Goal: Transaction & Acquisition: Purchase product/service

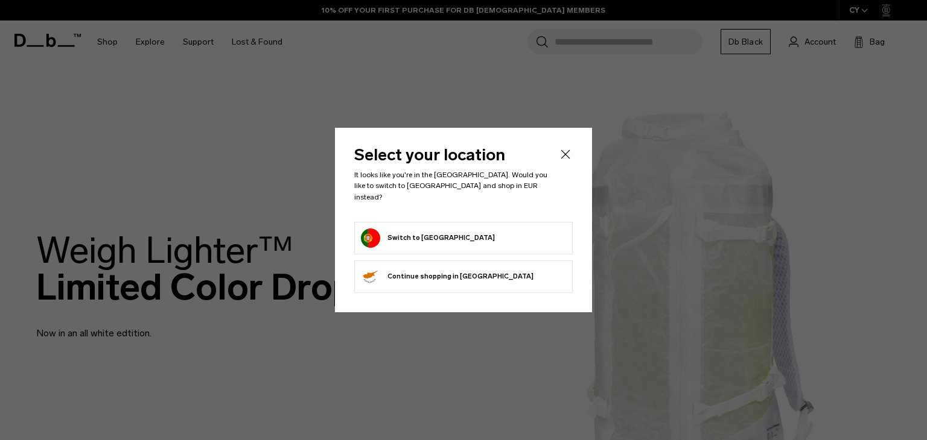
click at [439, 230] on button "Switch to Portugal" at bounding box center [428, 238] width 134 height 19
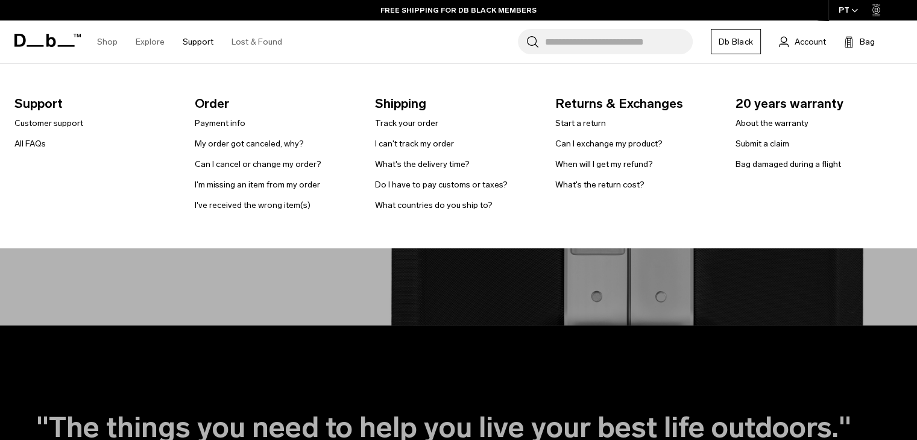
scroll to position [1870, 0]
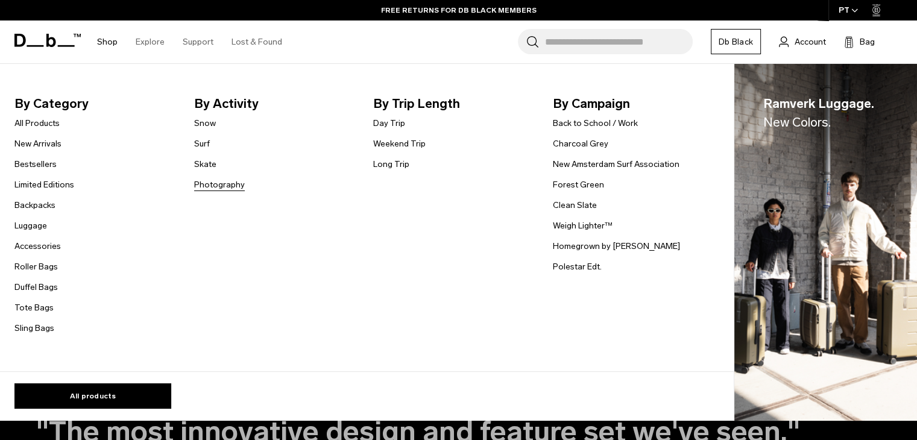
click at [205, 183] on link "Photography" at bounding box center [219, 185] width 51 height 13
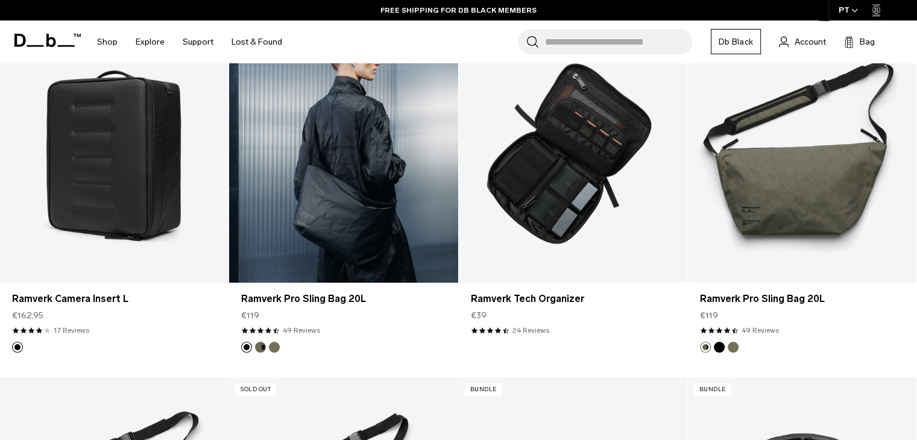
scroll to position [603, 0]
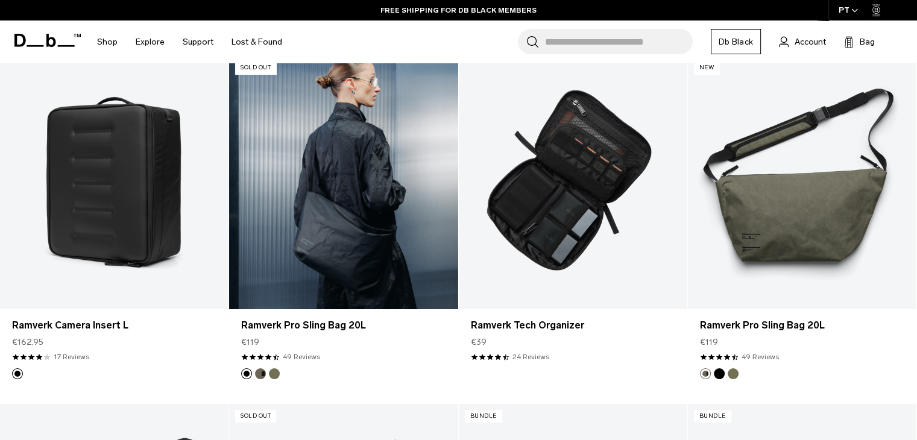
click at [381, 236] on link "Ramverk Pro Sling Bag 20L" at bounding box center [343, 182] width 229 height 254
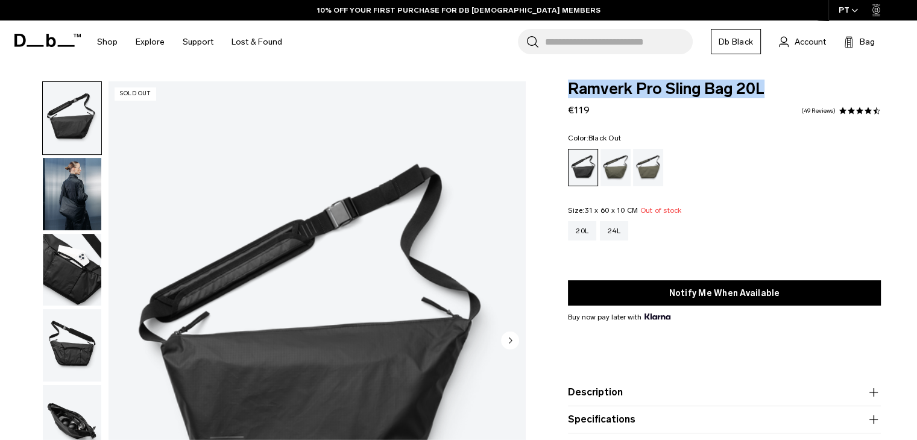
drag, startPoint x: 762, startPoint y: 90, endPoint x: 563, endPoint y: 97, distance: 199.8
click at [563, 97] on div "Ramverk Pro Sling Bag 20L €119 4.3 star rating 49 Reviews Color: Black Out Out …" at bounding box center [724, 290] width 385 height 419
copy span "Ramverk Pro Sling Bag 20L"
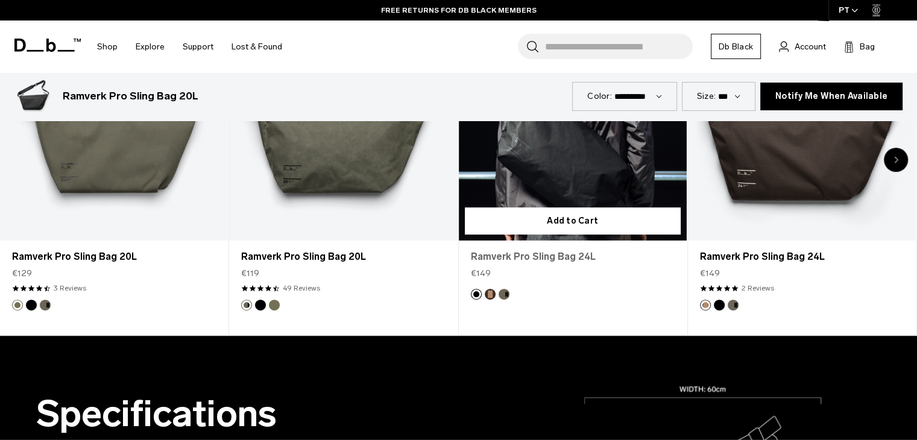
scroll to position [724, 0]
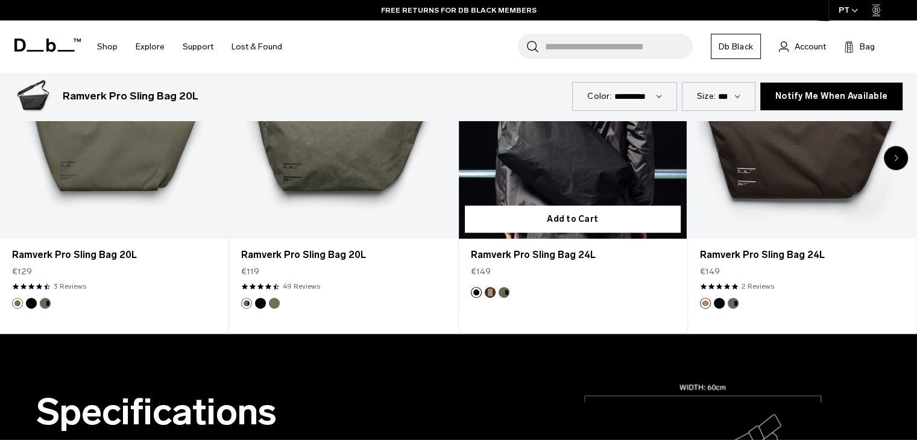
click at [555, 165] on link "Ramverk Pro Sling Bag 24L" at bounding box center [573, 112] width 228 height 253
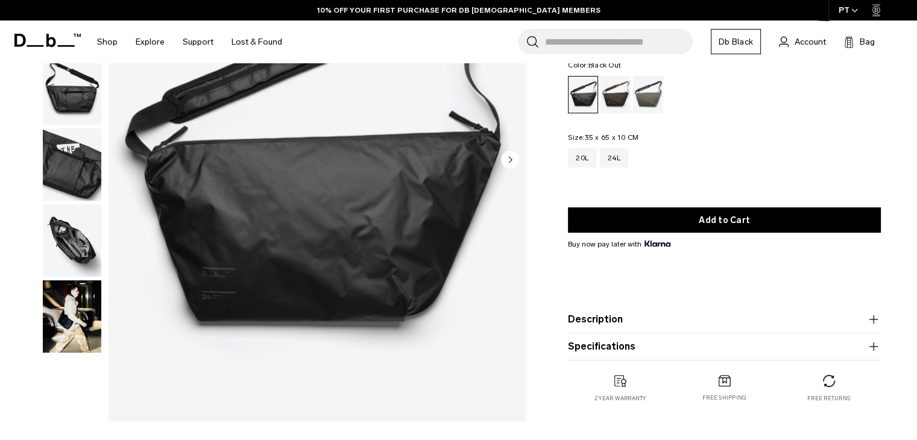
click at [75, 168] on img "button" at bounding box center [72, 164] width 59 height 72
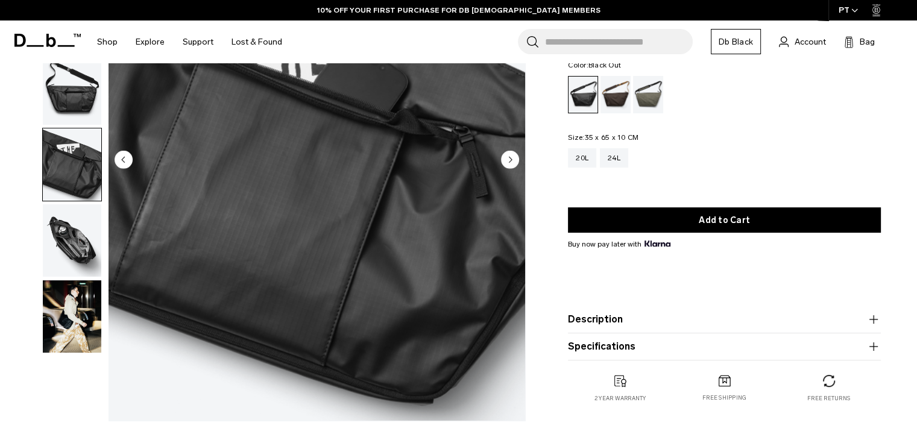
click at [77, 239] on img "button" at bounding box center [72, 240] width 59 height 72
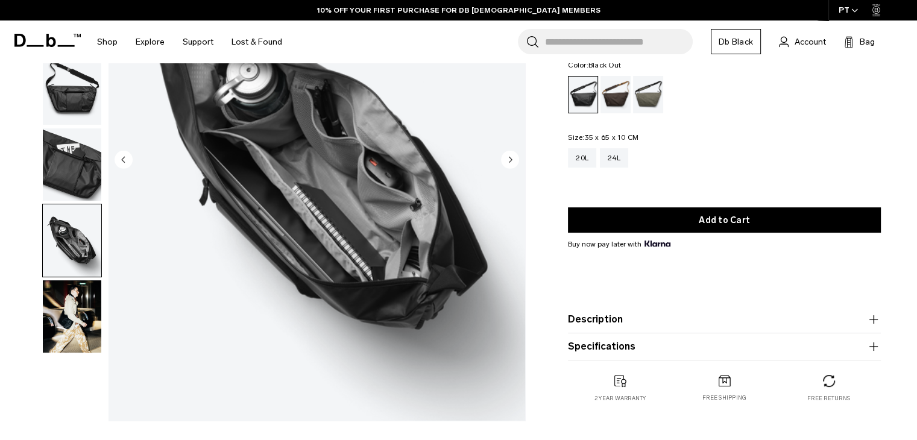
click at [84, 310] on img "button" at bounding box center [72, 316] width 59 height 72
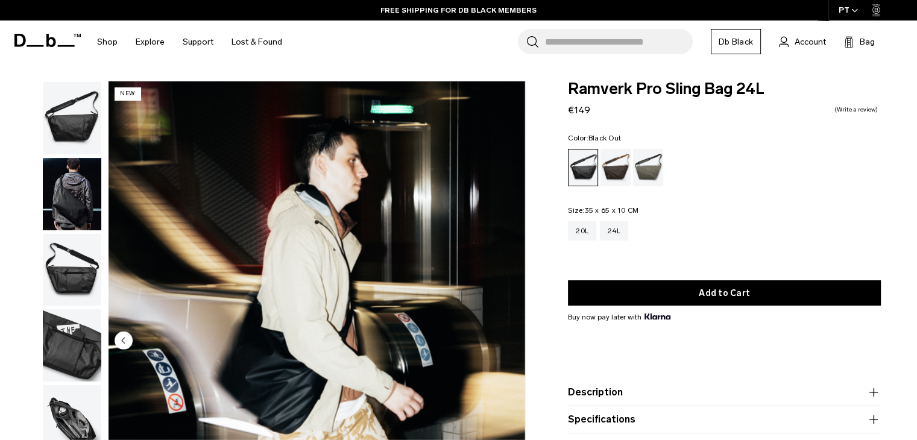
click at [65, 136] on img "button" at bounding box center [72, 118] width 59 height 72
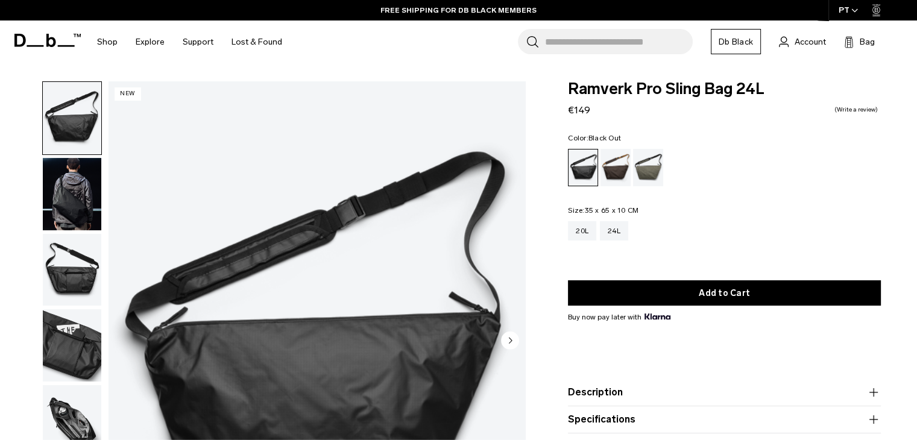
click at [71, 197] on img "button" at bounding box center [72, 194] width 59 height 72
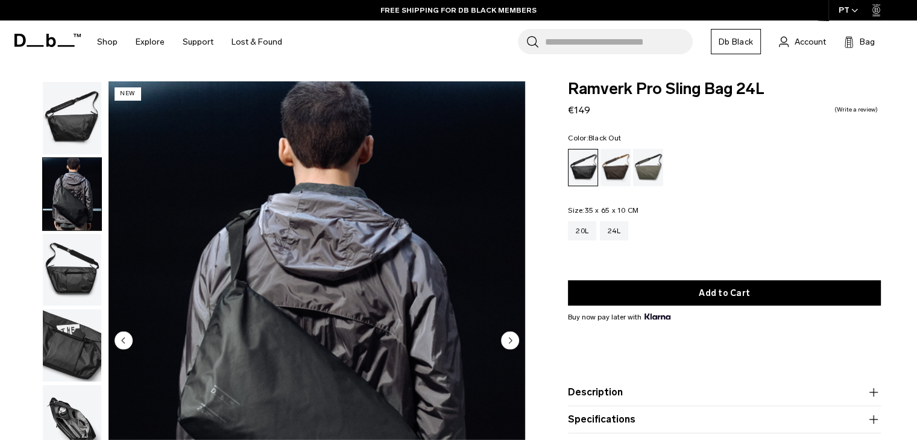
click at [81, 276] on img "button" at bounding box center [72, 270] width 59 height 72
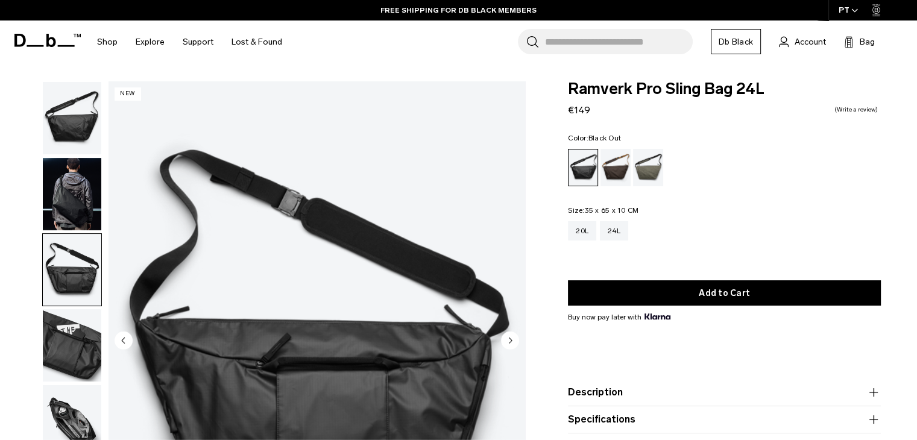
click at [72, 337] on img "button" at bounding box center [72, 345] width 59 height 72
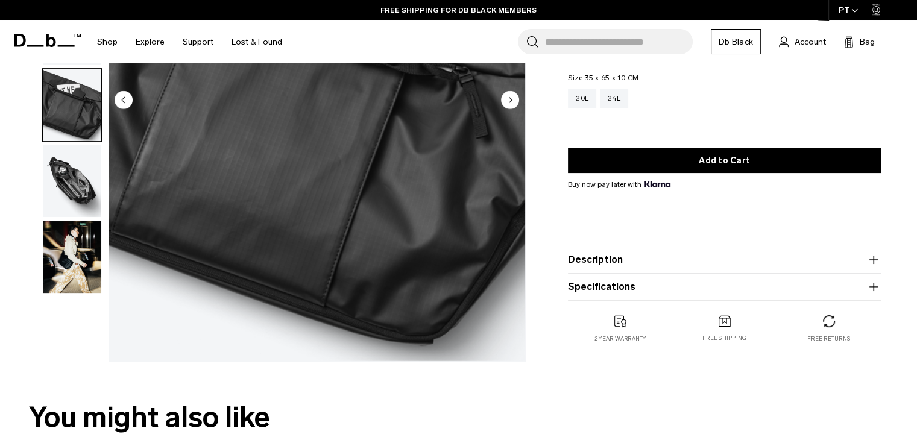
scroll to position [241, 0]
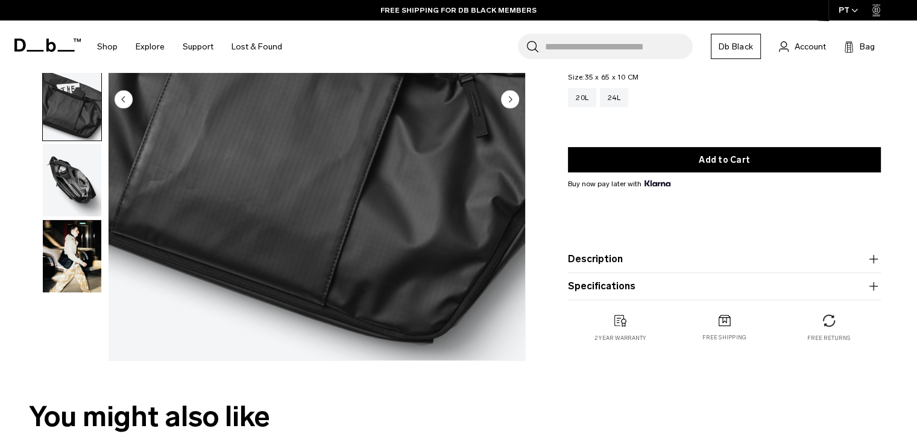
click at [75, 264] on img "button" at bounding box center [72, 256] width 59 height 72
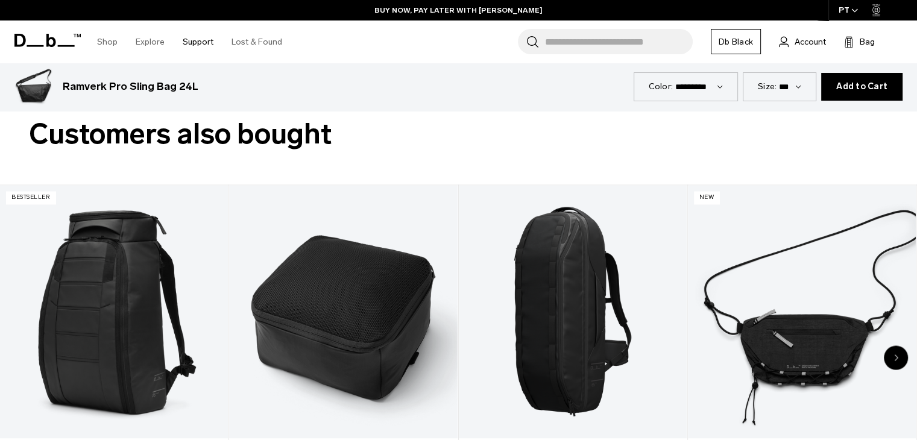
scroll to position [1966, 0]
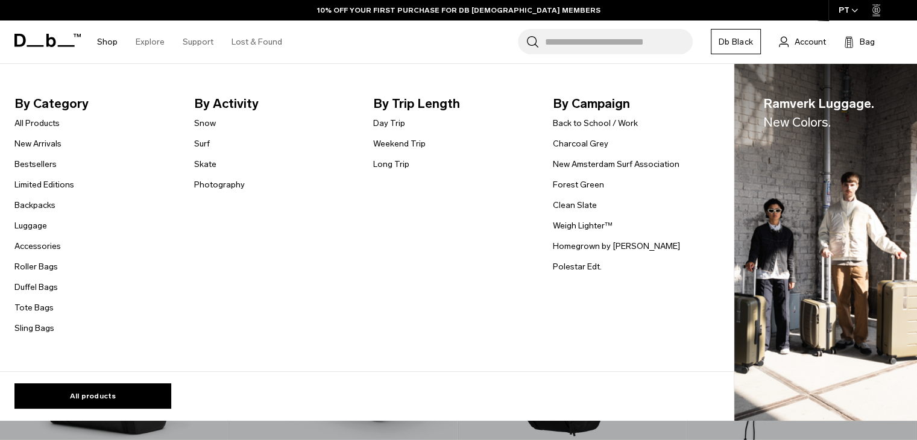
drag, startPoint x: 109, startPoint y: 103, endPoint x: 110, endPoint y: 143, distance: 39.8
click at [110, 143] on nav "By Category All Products New Arrivals Bestsellers Limited Editions Backpacks Lu…" at bounding box center [364, 218] width 728 height 308
click at [205, 186] on link "Photography" at bounding box center [219, 185] width 51 height 13
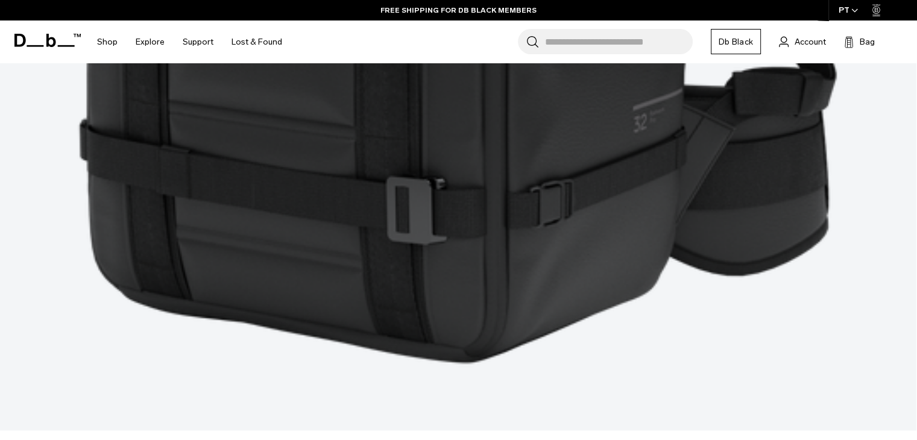
scroll to position [1991, 0]
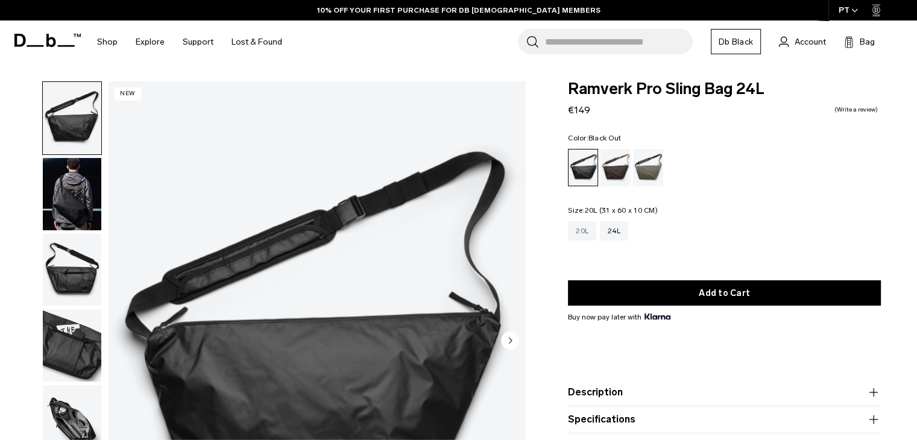
click at [586, 231] on div "20L" at bounding box center [582, 230] width 28 height 19
click at [615, 230] on div "24L" at bounding box center [614, 230] width 28 height 19
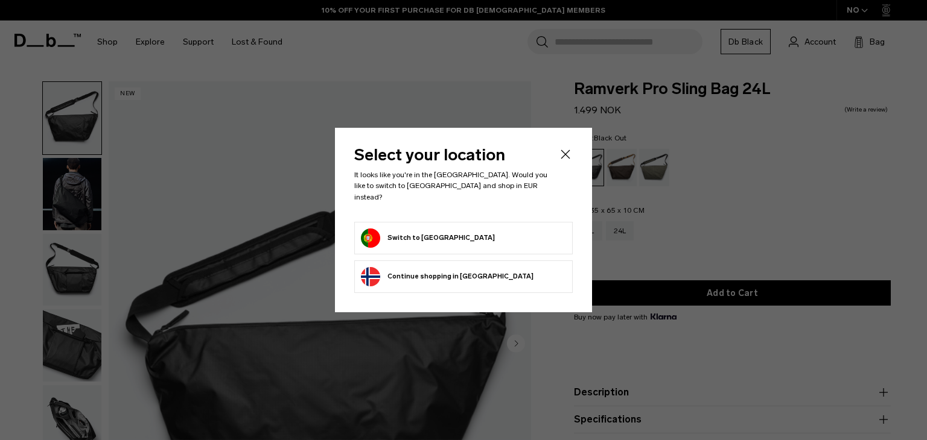
click at [508, 233] on form "Switch to [GEOGRAPHIC_DATA]" at bounding box center [463, 238] width 205 height 19
click at [564, 160] on icon "Close" at bounding box center [565, 154] width 14 height 14
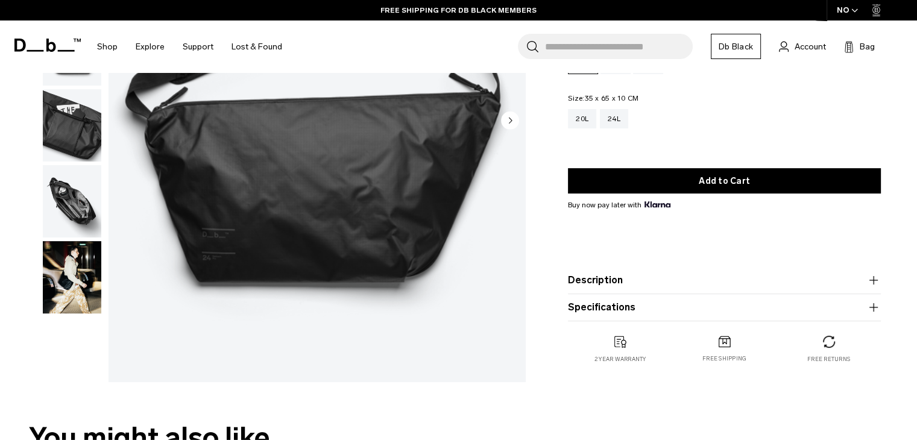
scroll to position [241, 0]
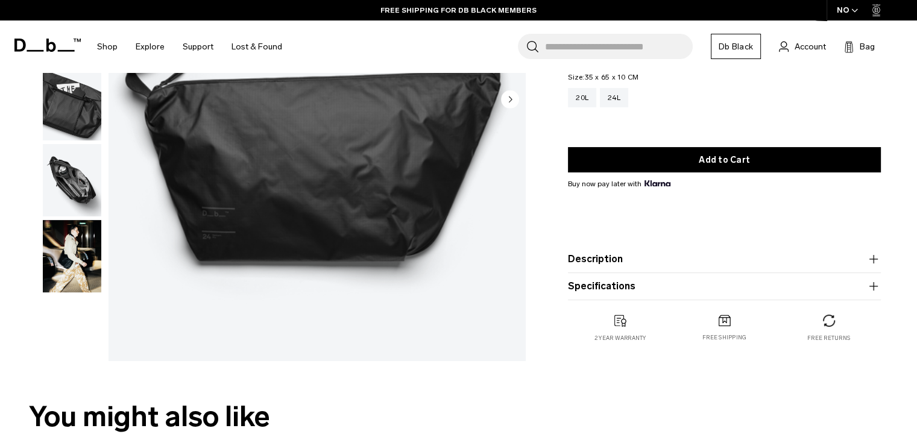
click at [66, 191] on img "button" at bounding box center [72, 180] width 59 height 72
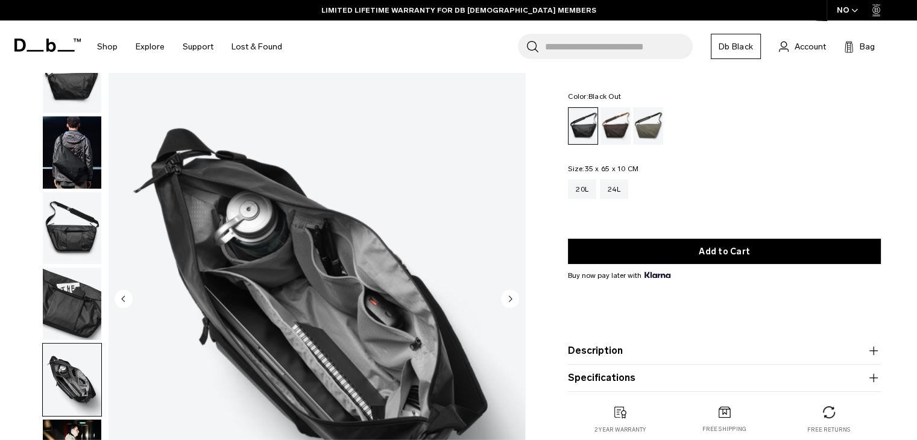
scroll to position [0, 0]
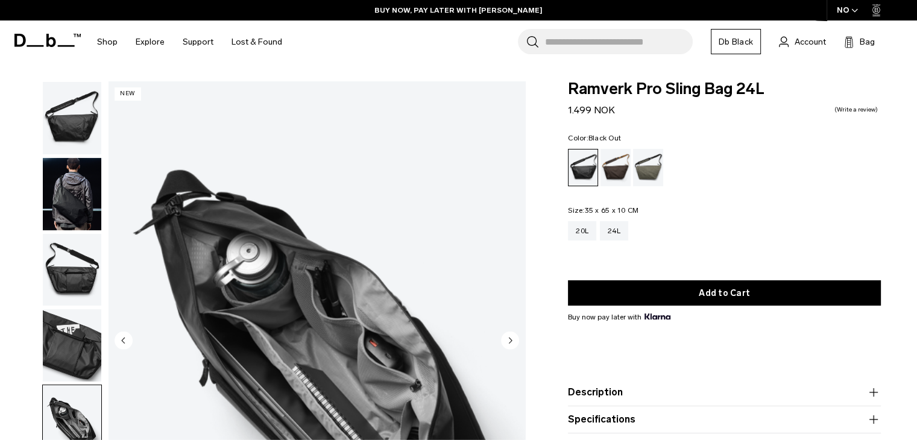
click at [54, 124] on img "button" at bounding box center [72, 118] width 59 height 72
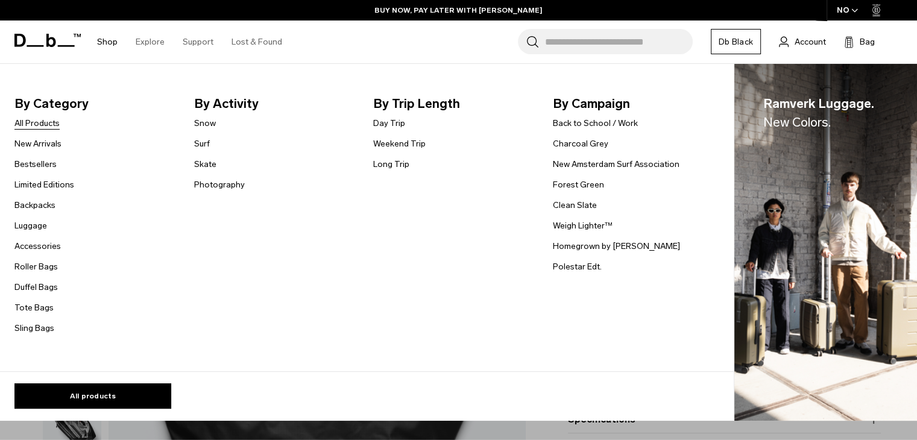
click at [40, 125] on link "All Products" at bounding box center [36, 123] width 45 height 13
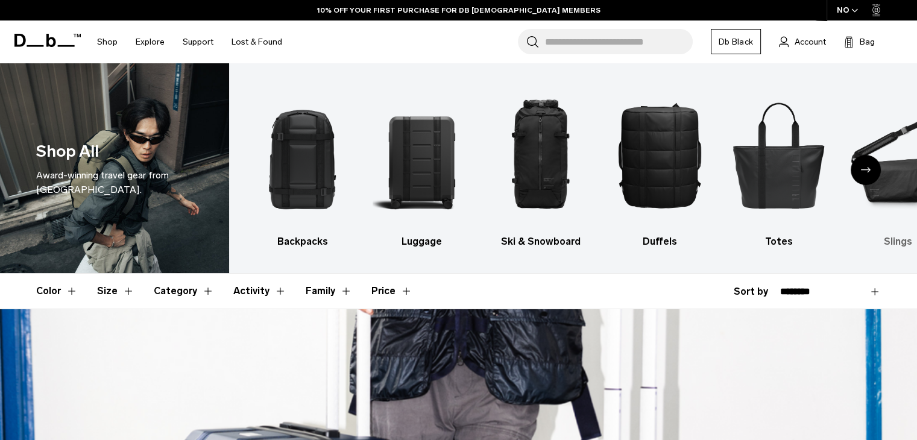
click at [900, 186] on img "6 / 10" at bounding box center [898, 154] width 98 height 147
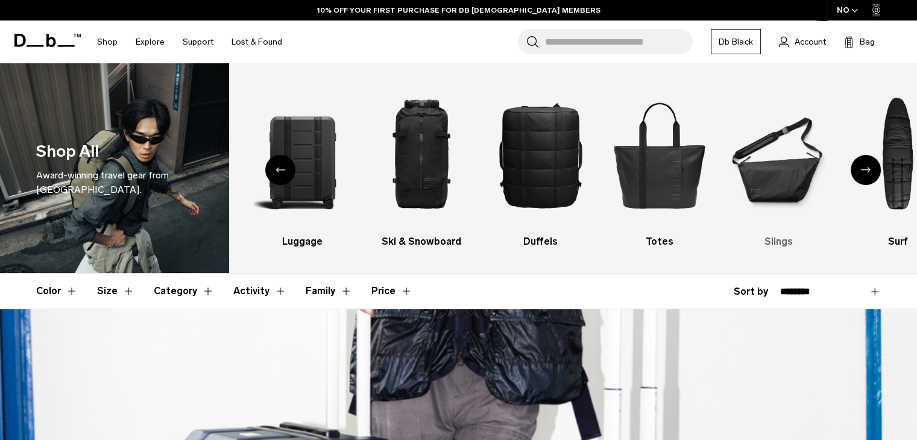
click at [784, 173] on img "6 / 10" at bounding box center [779, 154] width 98 height 147
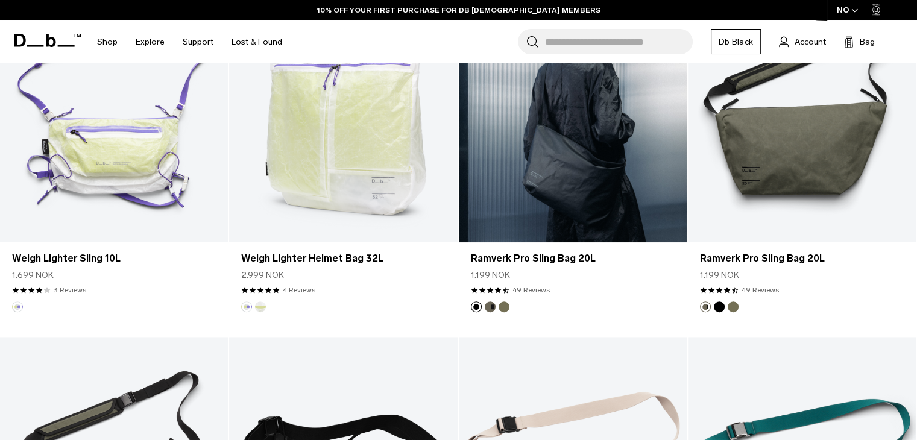
scroll to position [664, 0]
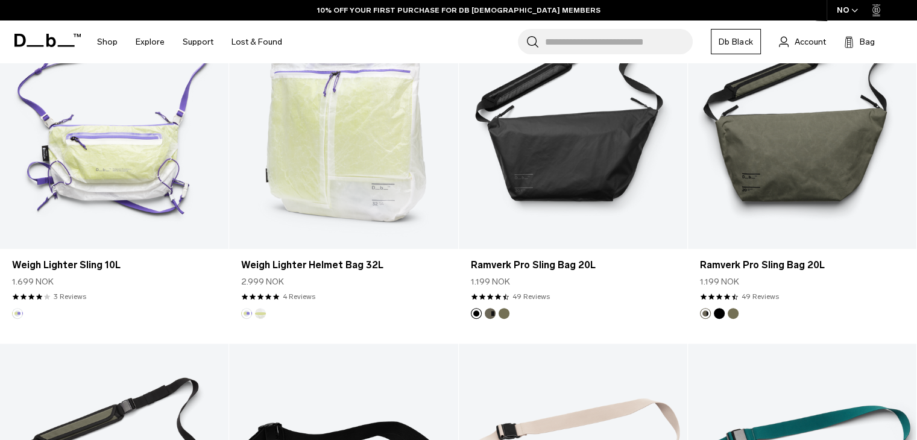
click at [852, 10] on icon "button" at bounding box center [854, 10] width 5 height 3
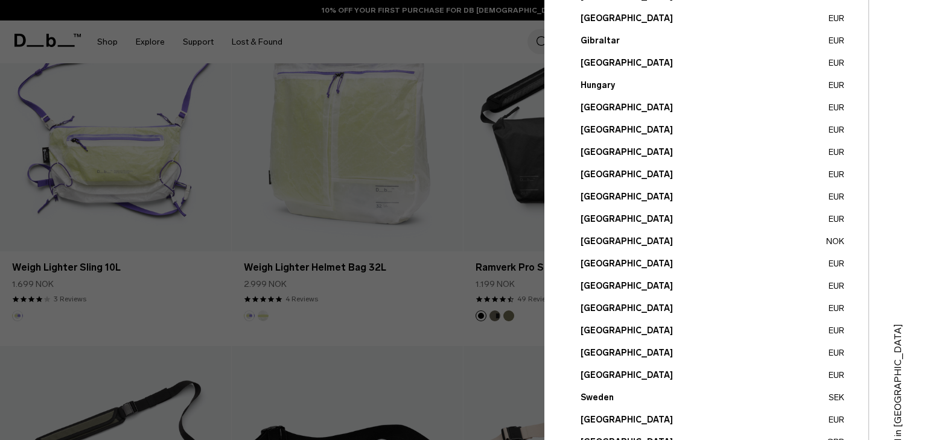
scroll to position [449, 0]
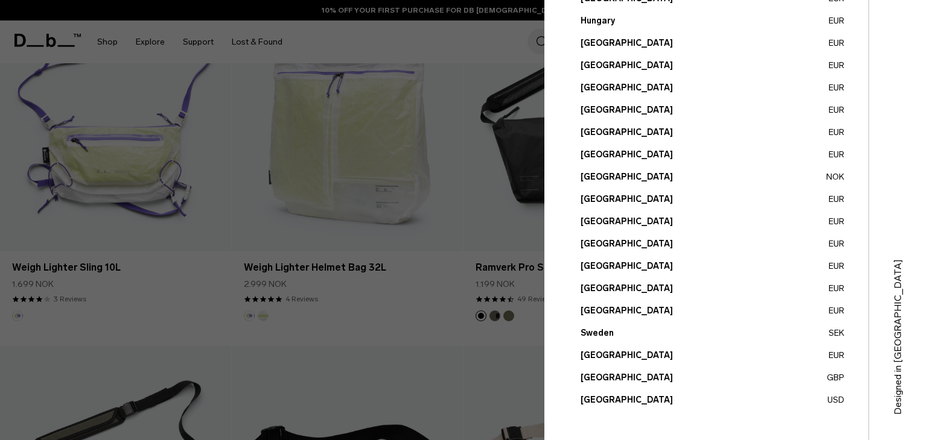
click at [602, 219] on button "Portugal EUR" at bounding box center [712, 221] width 264 height 13
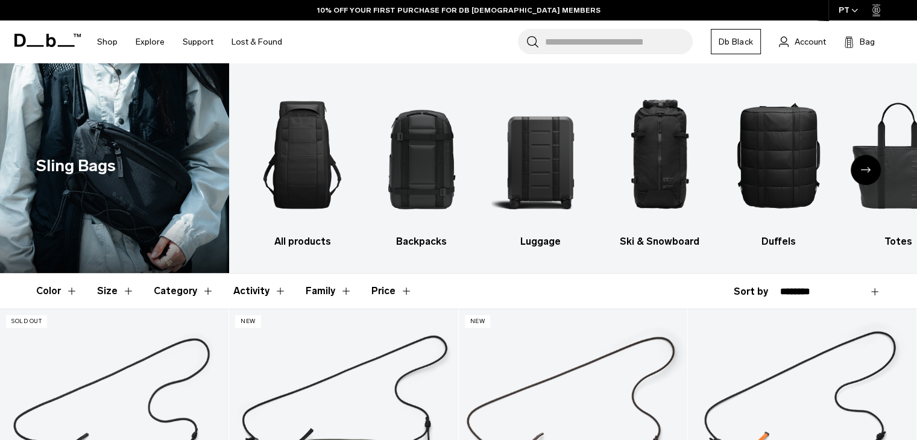
click at [866, 172] on icon "Next slide" at bounding box center [866, 169] width 10 height 5
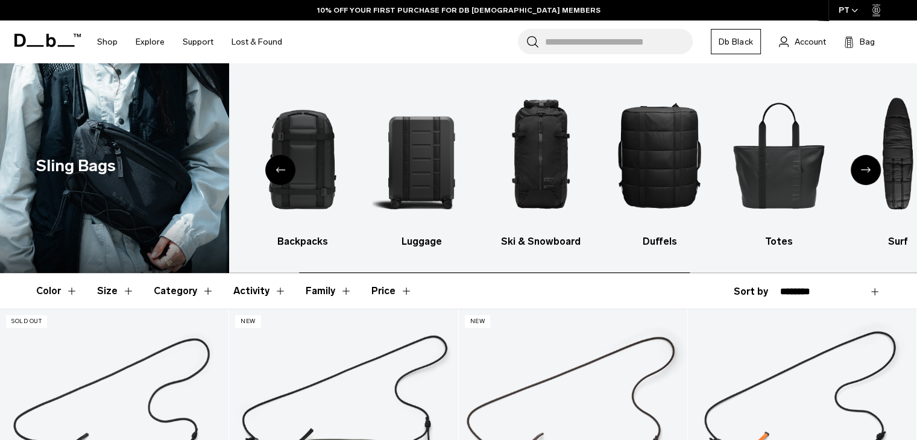
click at [863, 172] on icon "Next slide" at bounding box center [866, 169] width 10 height 5
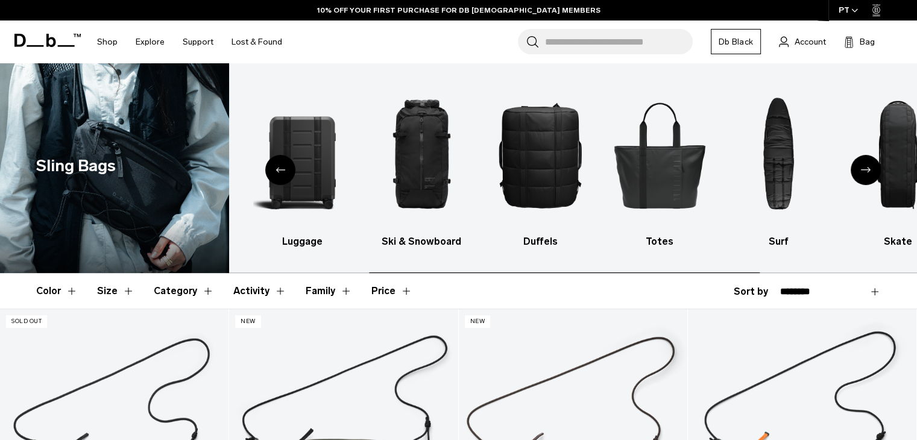
click at [863, 172] on icon "Next slide" at bounding box center [866, 169] width 10 height 5
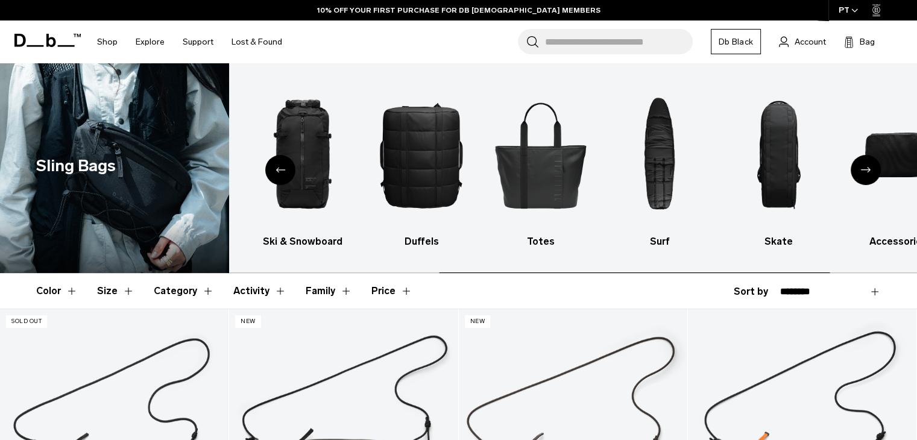
click at [863, 172] on icon "Next slide" at bounding box center [866, 169] width 10 height 5
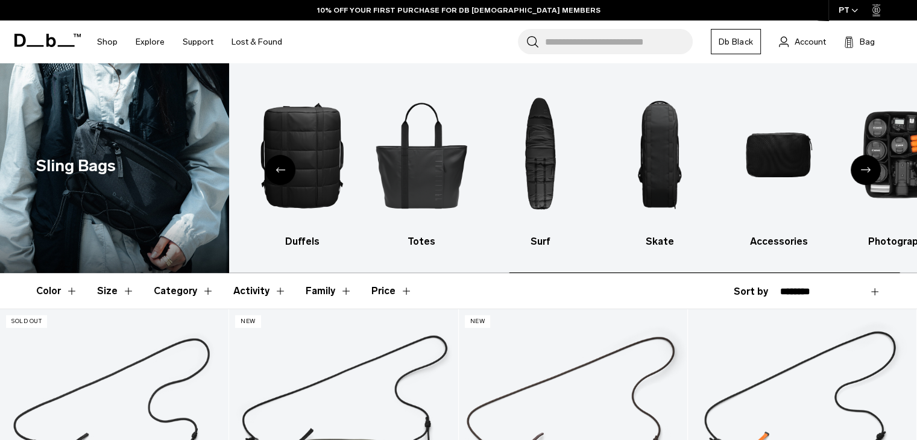
click at [863, 172] on icon "Next slide" at bounding box center [866, 169] width 10 height 5
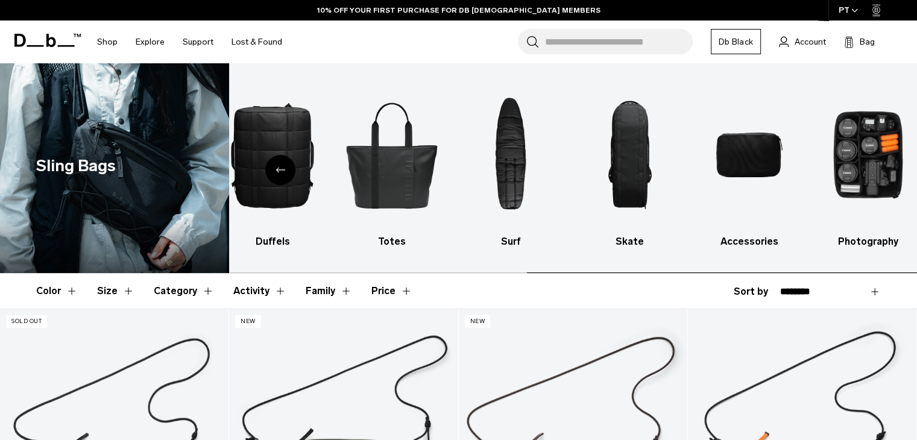
click at [863, 172] on img "10 / 10" at bounding box center [869, 154] width 98 height 147
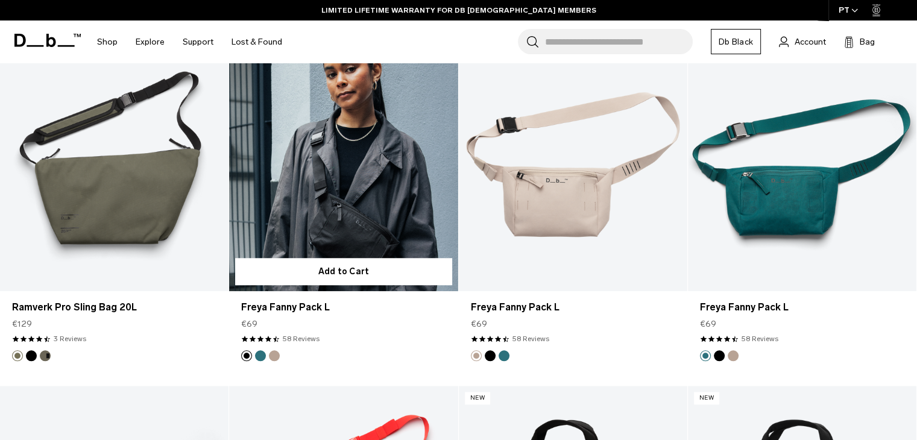
scroll to position [965, 0]
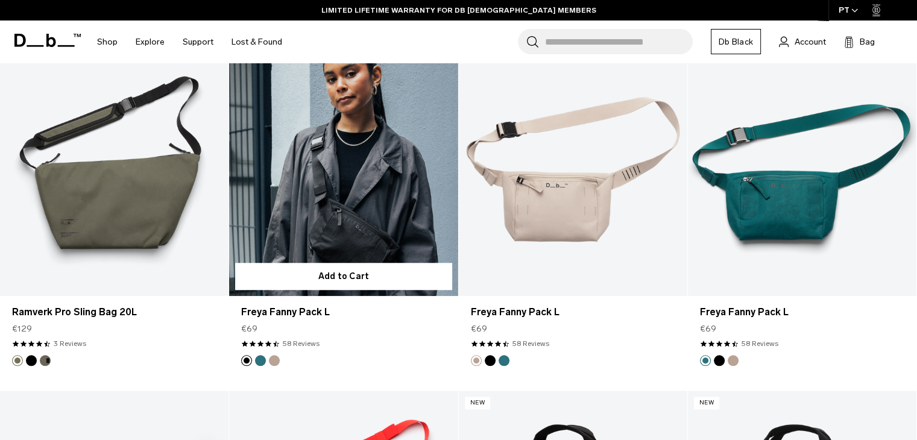
click at [355, 212] on link "Freya Fanny Pack L" at bounding box center [343, 169] width 229 height 254
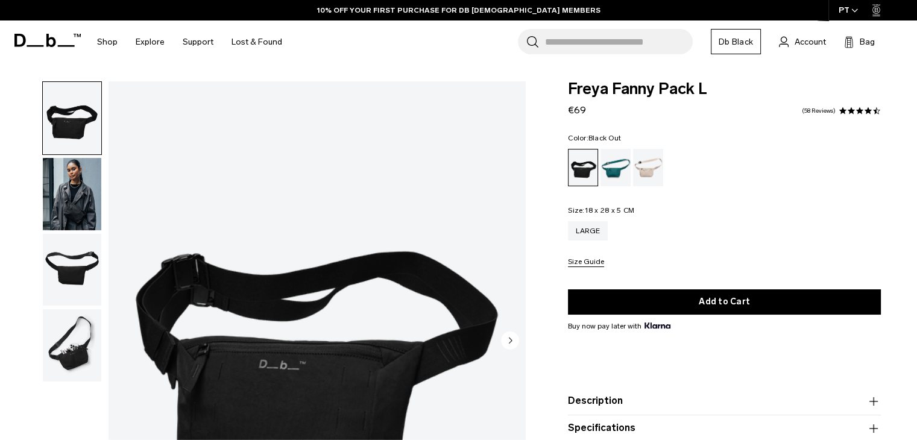
click at [86, 268] on img "button" at bounding box center [72, 270] width 59 height 72
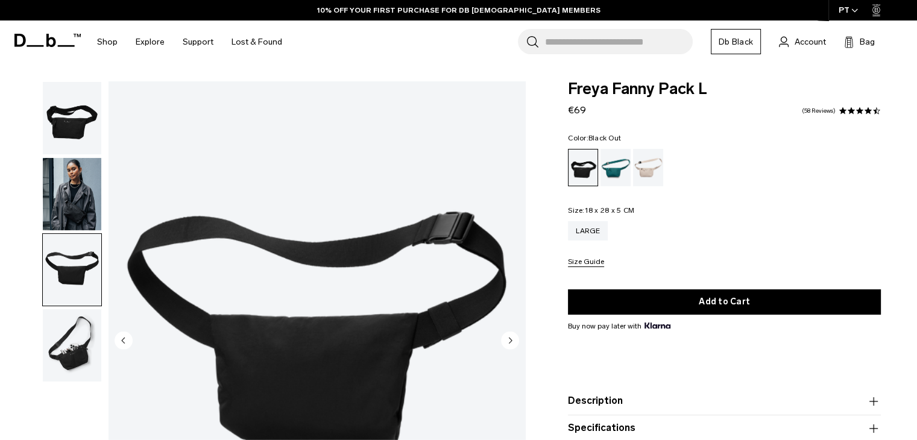
click at [77, 346] on img "button" at bounding box center [72, 345] width 59 height 72
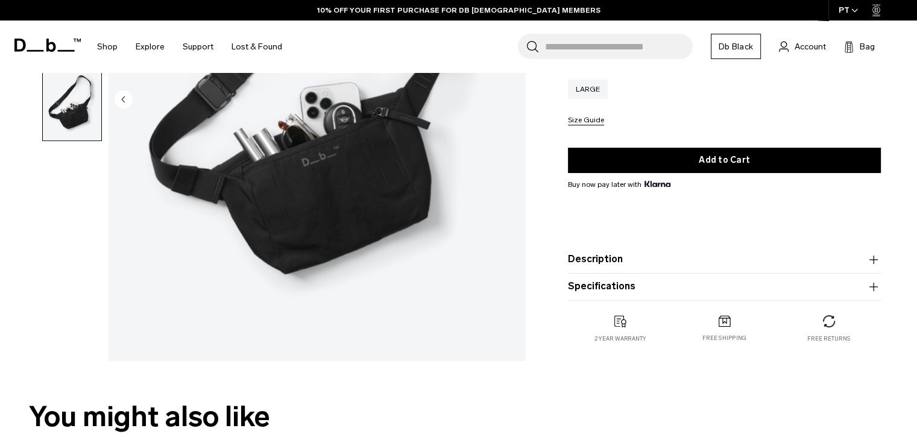
scroll to position [181, 0]
